Goal: Navigation & Orientation: Find specific page/section

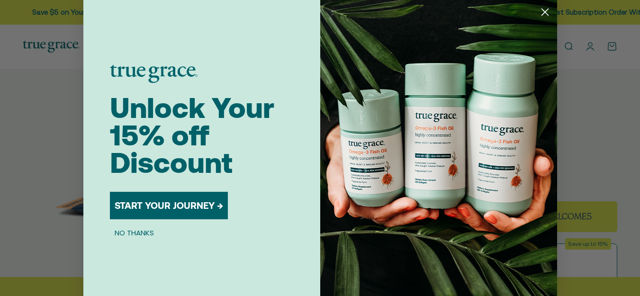
scroll to position [284, 0]
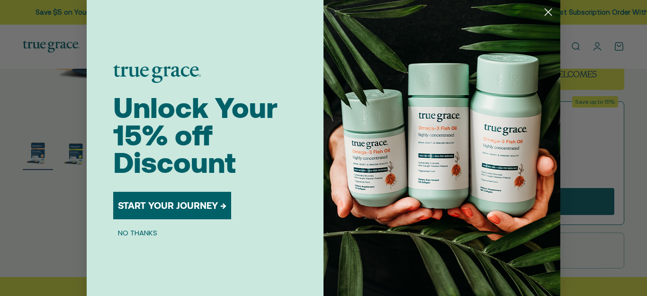
click at [545, 10] on circle "Close dialog" at bounding box center [549, 12] width 16 height 16
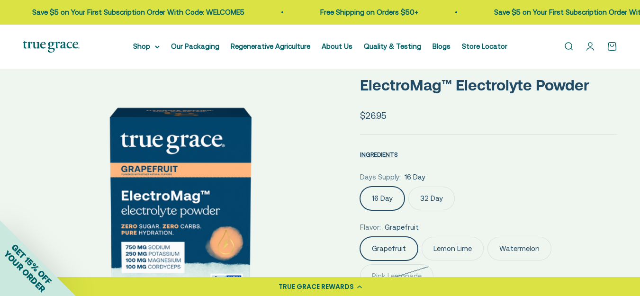
scroll to position [0, 0]
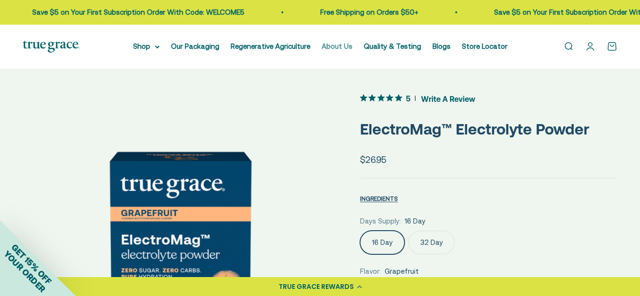
click at [333, 46] on link "About Us" at bounding box center [337, 46] width 31 height 8
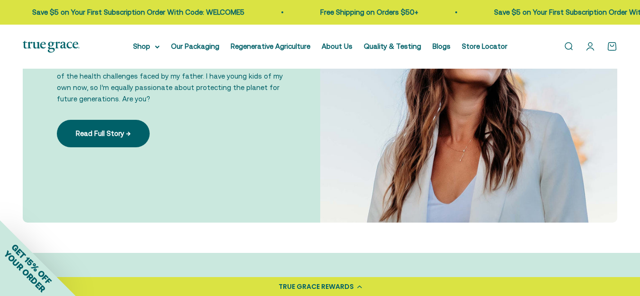
scroll to position [663, 0]
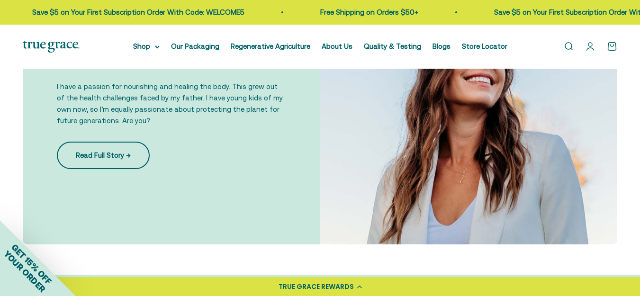
click at [116, 154] on link "Read Full Story →" at bounding box center [103, 155] width 93 height 27
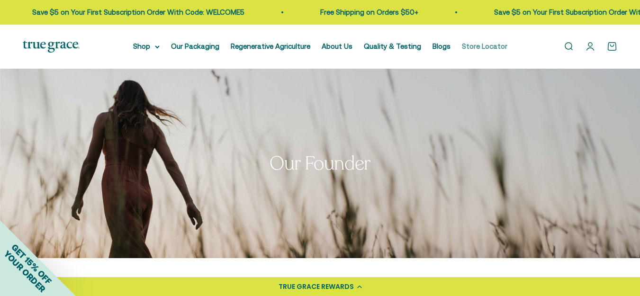
click at [486, 46] on link "Store Locator" at bounding box center [484, 46] width 45 height 8
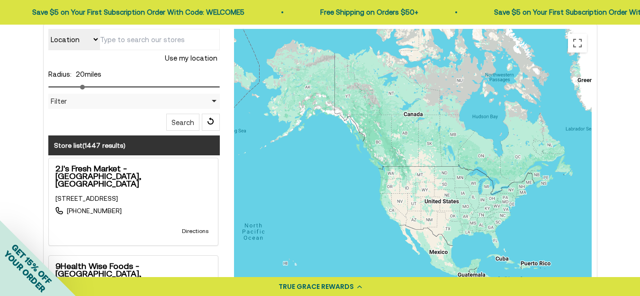
scroll to position [95, 0]
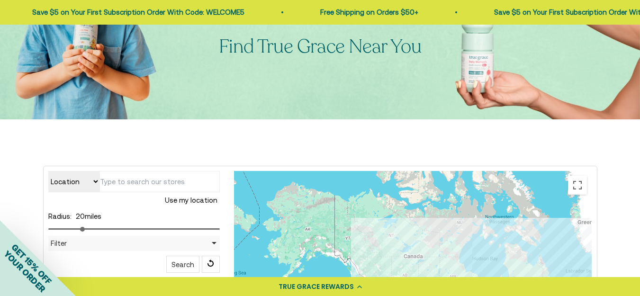
click at [190, 198] on button "Use my location" at bounding box center [191, 200] width 57 height 16
type input "2RC5+V5 [GEOGRAPHIC_DATA], [GEOGRAPHIC_DATA], [GEOGRAPHIC_DATA]"
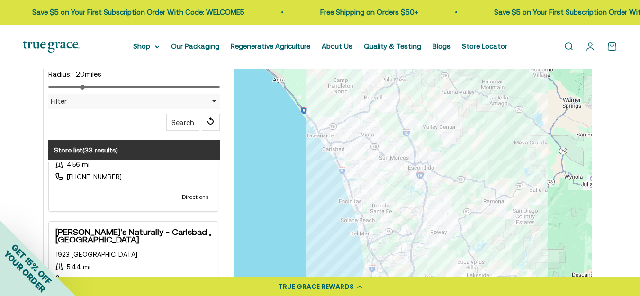
scroll to position [324, 0]
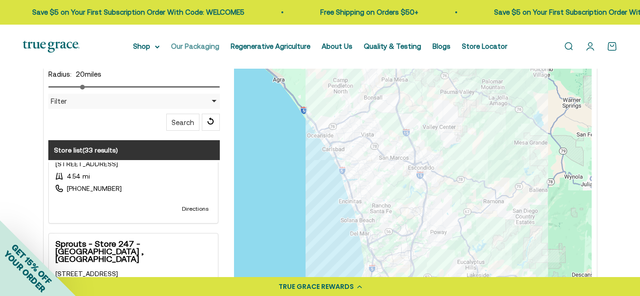
click at [205, 45] on link "Our Packaging" at bounding box center [195, 46] width 48 height 8
